Goal: Book appointment/travel/reservation

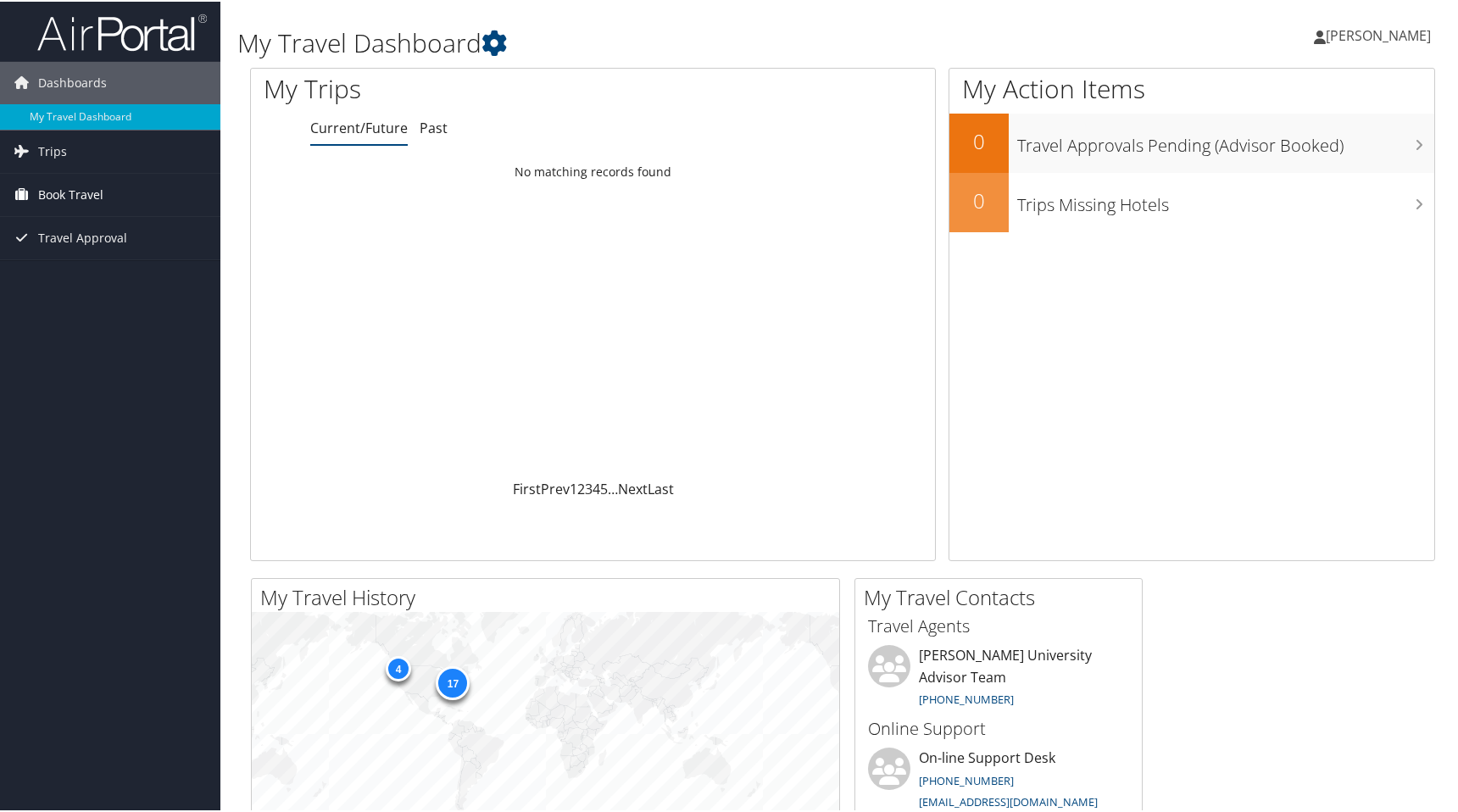
click at [57, 190] on span "Book Travel" at bounding box center [70, 193] width 65 height 43
click at [61, 253] on link "Book/Manage Online Trips" at bounding box center [110, 252] width 220 height 26
